Goal: Entertainment & Leisure: Consume media (video, audio)

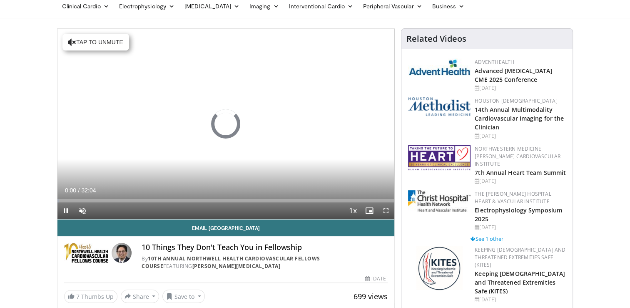
scroll to position [38, 0]
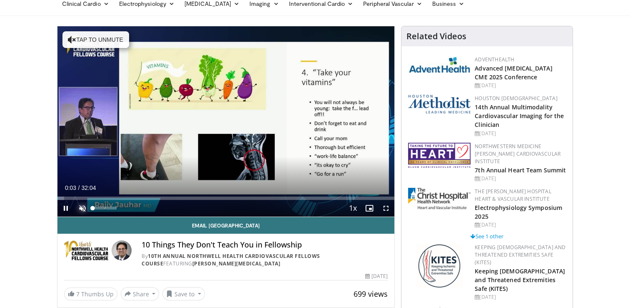
click at [85, 206] on span "Video Player" at bounding box center [82, 208] width 17 height 17
click at [386, 208] on span "Video Player" at bounding box center [386, 208] width 17 height 17
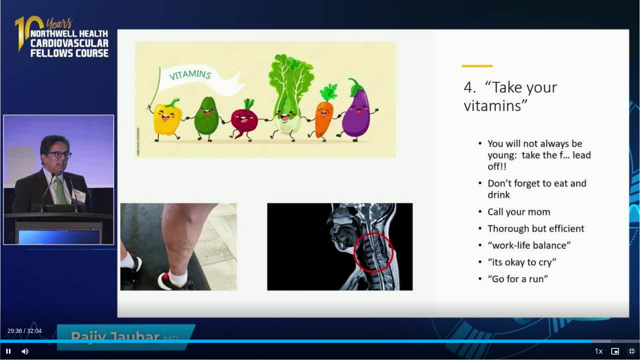
click at [630, 307] on span "Video Player" at bounding box center [631, 351] width 17 height 17
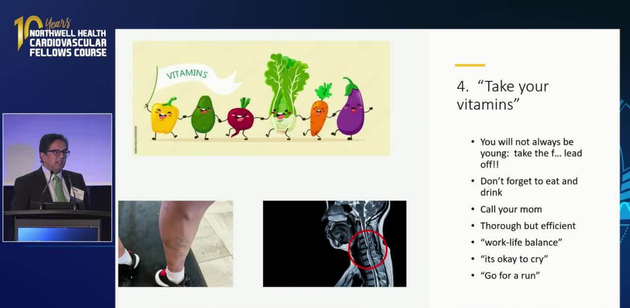
scroll to position [0, 0]
